Goal: Check status: Check status

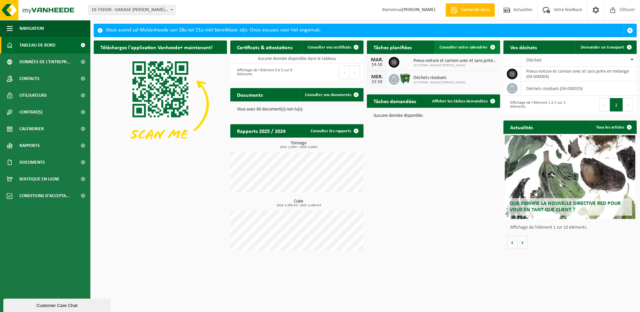
click at [473, 46] on span "Consulter votre calendrier" at bounding box center [464, 47] width 48 height 4
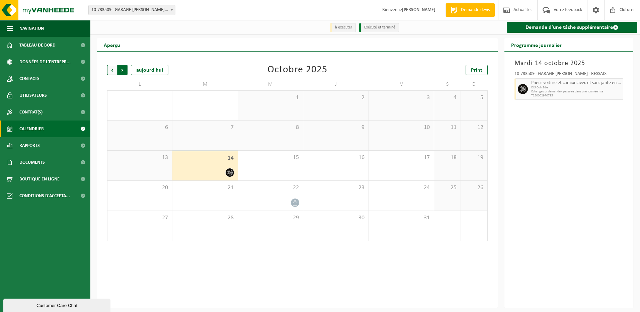
click at [112, 71] on span "Précédent" at bounding box center [112, 70] width 10 height 10
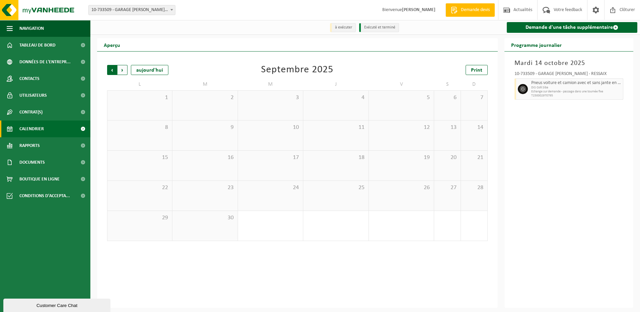
click at [125, 72] on span "Suivant" at bounding box center [123, 70] width 10 height 10
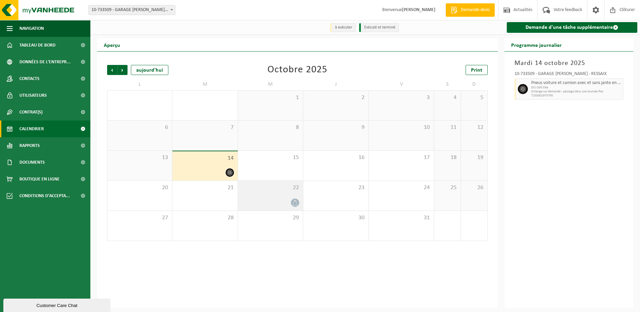
click at [293, 203] on icon at bounding box center [295, 203] width 6 height 6
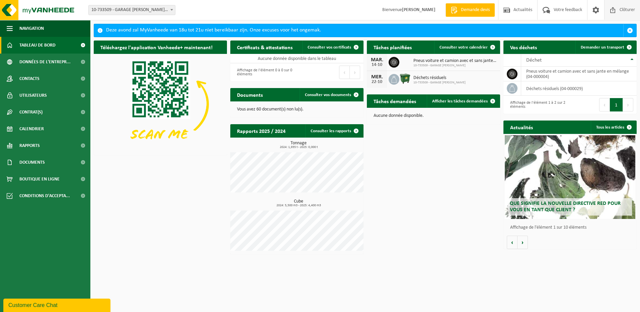
click at [619, 10] on span "Clôturer" at bounding box center [627, 10] width 19 height 20
